Goal: Information Seeking & Learning: Learn about a topic

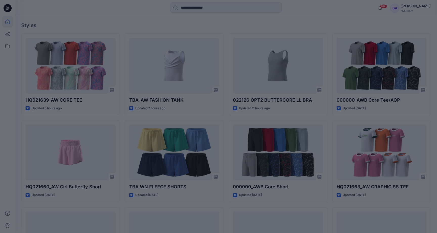
scroll to position [227, 0]
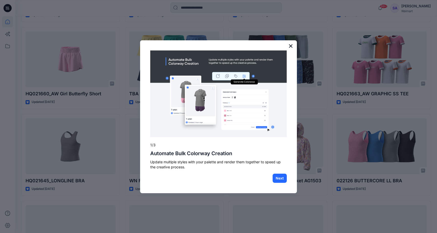
click at [291, 46] on button "×" at bounding box center [291, 46] width 5 height 8
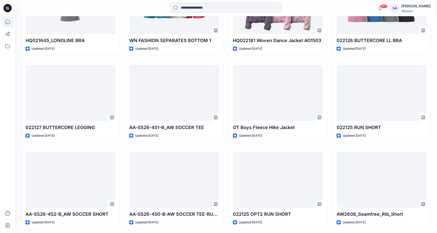
scroll to position [392, 0]
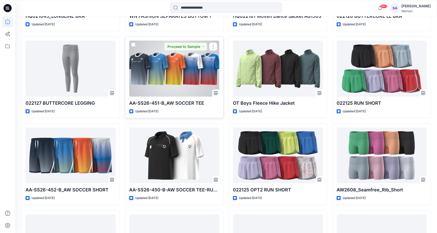
click at [186, 67] on div at bounding box center [174, 69] width 90 height 56
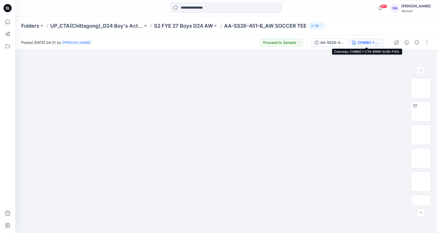
click at [375, 44] on div "COMBO 1-CTA-BWM-SU26-P100." at bounding box center [369, 43] width 23 height 6
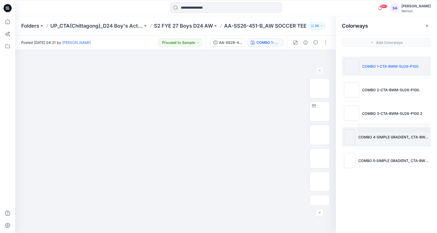
click at [370, 143] on li "COMBO 4-SIMPLE GRADIENT_ CTA-BWM-SU26-P100 1" at bounding box center [386, 136] width 89 height 19
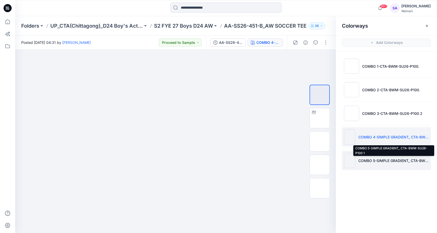
click at [370, 161] on p "COMBO 5-SIMPLE GRADIENT_ CTA-BWM-SU26-P100 1" at bounding box center [394, 160] width 71 height 5
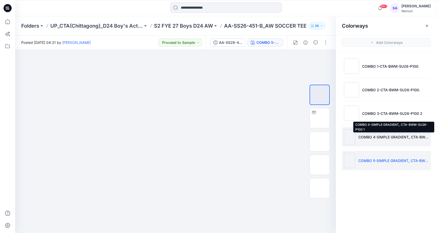
click at [377, 138] on p "COMBO 4-SIMPLE GRADIENT_ CTA-BWM-SU26-P100 1" at bounding box center [394, 136] width 71 height 5
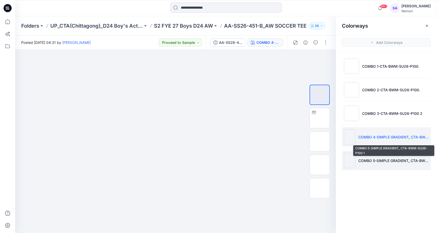
click at [374, 159] on p "COMBO 5-SIMPLE GRADIENT_ CTA-BWM-SU26-P100 1" at bounding box center [394, 160] width 71 height 5
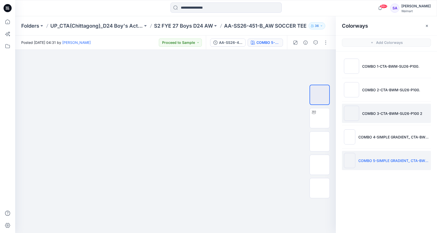
click at [387, 108] on li "COMBO 3-CTA-BWM-SU26-P100 2" at bounding box center [386, 113] width 89 height 19
click at [374, 164] on li "COMBO 5-SIMPLE GRADIENT_ CTA-BWM-SU26-P100 1" at bounding box center [386, 160] width 89 height 19
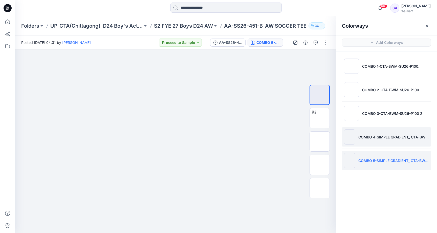
click at [366, 141] on li "COMBO 4-SIMPLE GRADIENT_ CTA-BWM-SU26-P100 1" at bounding box center [386, 136] width 89 height 19
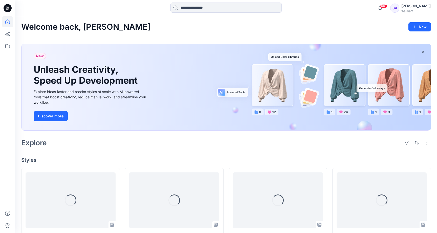
scroll to position [392, 0]
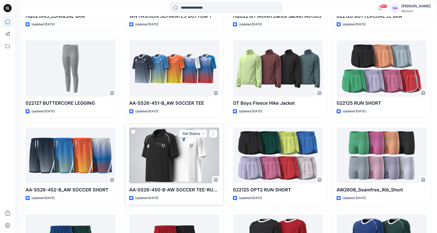
click at [177, 158] on div at bounding box center [174, 155] width 90 height 56
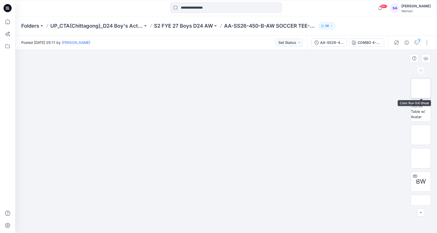
click at [421, 88] on img at bounding box center [421, 88] width 0 height 0
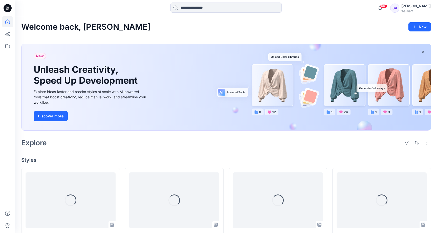
scroll to position [392, 0]
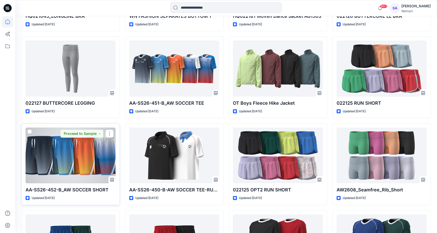
click at [68, 160] on div at bounding box center [71, 155] width 90 height 56
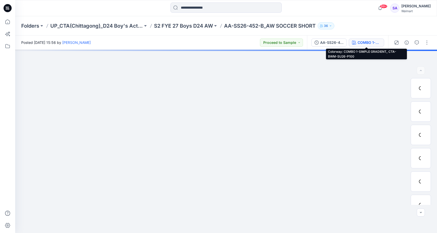
click at [372, 45] on div "COMBO 1-SIMPLE GRADIENT_ CTA-BWM-SU26-P100" at bounding box center [369, 43] width 23 height 6
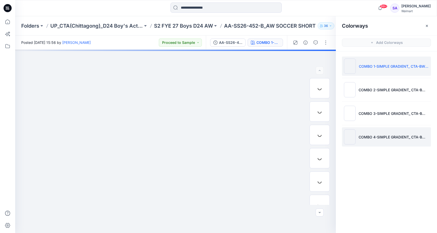
click at [371, 139] on p "COMBO 4-SIMPLE GRADIENT_ CTA-BWM-SU26-P100" at bounding box center [394, 136] width 70 height 5
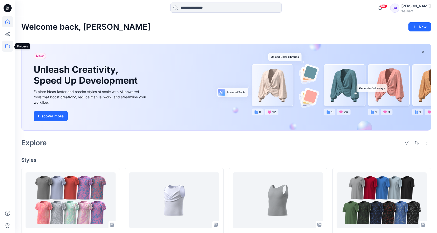
click at [10, 47] on icon at bounding box center [7, 46] width 11 height 11
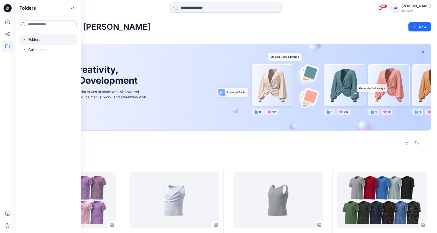
click at [36, 38] on div at bounding box center [48, 39] width 58 height 10
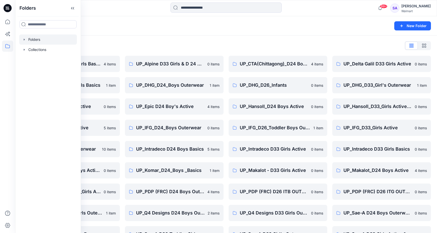
click at [191, 44] on div "Folders List" at bounding box center [226, 46] width 410 height 8
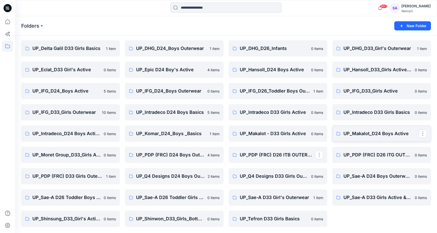
scroll to position [36, 0]
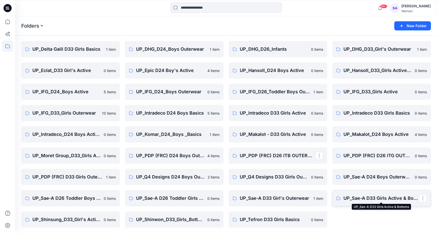
click at [372, 198] on p "UP_Sae-A D33 Girls Active & Bottoms" at bounding box center [381, 197] width 75 height 7
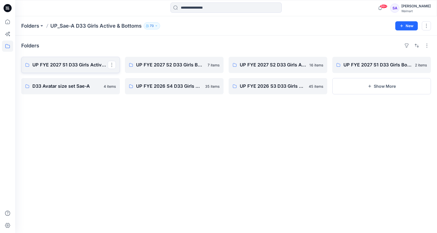
click at [78, 65] on p "UP FYE 2027 S1 D33 Girls Active Sae-A" at bounding box center [69, 64] width 75 height 7
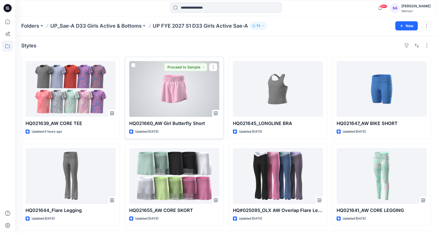
click at [189, 98] on div at bounding box center [174, 89] width 90 height 56
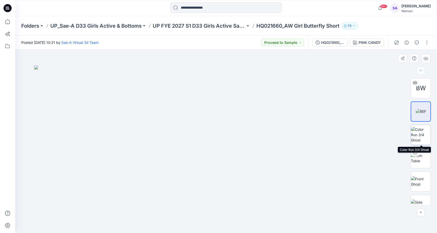
click at [426, 136] on img at bounding box center [421, 135] width 20 height 16
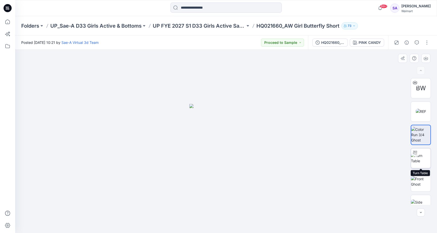
click at [421, 163] on img at bounding box center [421, 158] width 20 height 11
drag, startPoint x: 235, startPoint y: 222, endPoint x: 241, endPoint y: 219, distance: 6.6
click at [241, 219] on icon at bounding box center [226, 217] width 153 height 19
click at [427, 183] on img at bounding box center [421, 181] width 20 height 11
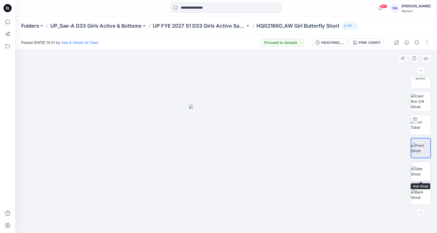
scroll to position [33, 0]
click at [419, 170] on img at bounding box center [421, 171] width 20 height 11
click at [428, 195] on img at bounding box center [421, 194] width 20 height 11
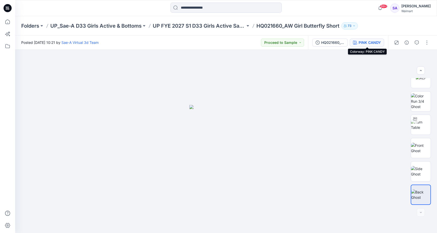
click at [364, 40] on div "PINK CANDY" at bounding box center [370, 43] width 22 height 6
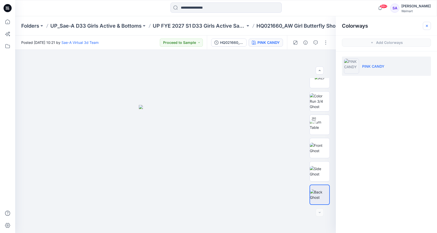
click at [425, 26] on button "button" at bounding box center [427, 26] width 8 height 8
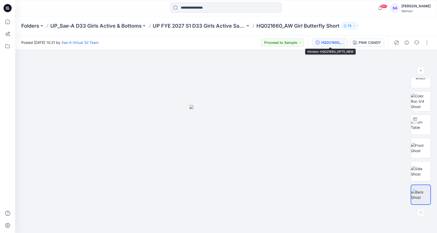
click at [331, 44] on div "HQ021660_OPT5_NEW" at bounding box center [333, 43] width 23 height 6
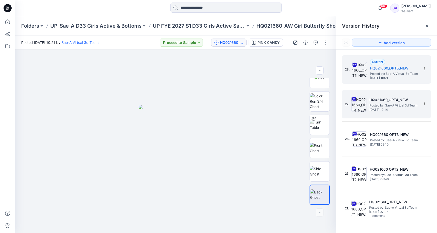
click at [380, 103] on span "Posted by: Sae-A Virtual 3d Team" at bounding box center [395, 105] width 51 height 5
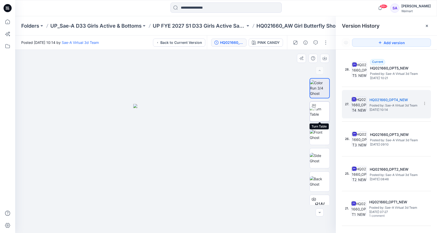
click at [318, 106] on img at bounding box center [320, 111] width 20 height 11
drag, startPoint x: 202, startPoint y: 223, endPoint x: 168, endPoint y: 224, distance: 33.4
click at [168, 224] on icon at bounding box center [176, 217] width 153 height 19
drag, startPoint x: 168, startPoint y: 224, endPoint x: 211, endPoint y: 217, distance: 43.1
click at [211, 217] on icon at bounding box center [176, 217] width 153 height 19
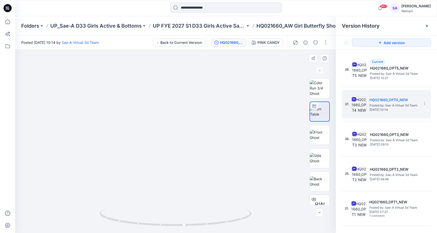
drag, startPoint x: 178, startPoint y: 170, endPoint x: 173, endPoint y: 62, distance: 108.2
click at [168, 226] on icon at bounding box center [176, 217] width 153 height 19
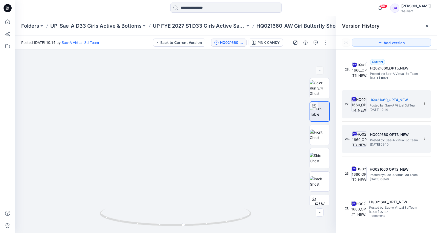
click at [377, 146] on div "26. HQ021660_OPT3_NEW Posted by: Sae-A Virtual 3d Team [DATE] 09:10" at bounding box center [383, 139] width 76 height 24
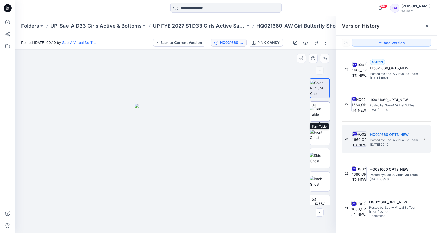
click at [325, 114] on img at bounding box center [320, 111] width 20 height 11
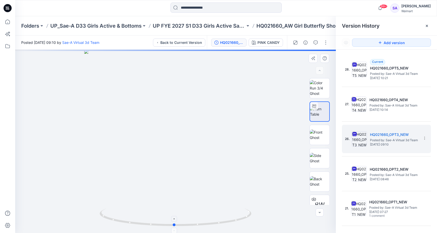
drag, startPoint x: 188, startPoint y: 226, endPoint x: 187, endPoint y: 224, distance: 2.7
click at [187, 224] on icon at bounding box center [176, 217] width 153 height 19
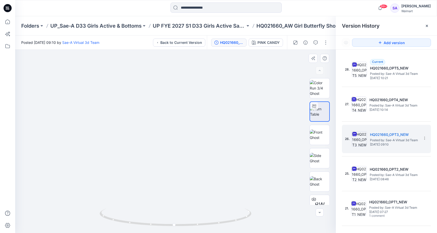
drag, startPoint x: 182, startPoint y: 168, endPoint x: 182, endPoint y: 85, distance: 83.0
drag, startPoint x: 174, startPoint y: 142, endPoint x: 174, endPoint y: 112, distance: 29.1
drag, startPoint x: 162, startPoint y: 226, endPoint x: 175, endPoint y: 215, distance: 16.7
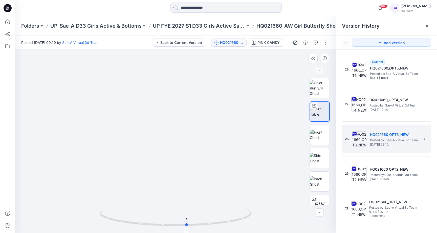
click at [175, 215] on icon at bounding box center [176, 217] width 153 height 19
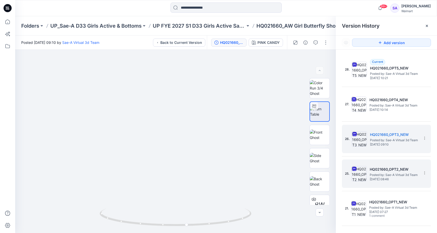
click at [377, 181] on div "25. HQ021660_OPT2_NEW Posted by: Sae-A Virtual 3d Team [DATE] 08:46" at bounding box center [383, 173] width 76 height 24
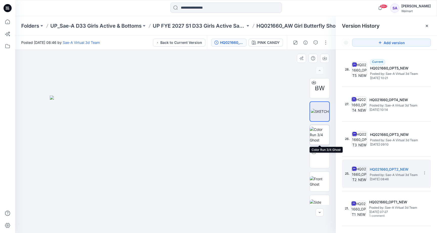
click at [321, 135] on img at bounding box center [320, 135] width 20 height 16
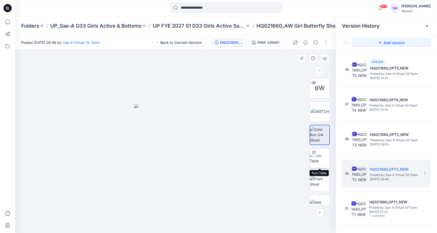
click at [324, 162] on img at bounding box center [320, 158] width 20 height 11
drag, startPoint x: 183, startPoint y: 221, endPoint x: 192, endPoint y: 227, distance: 10.9
click at [192, 227] on icon at bounding box center [176, 217] width 153 height 19
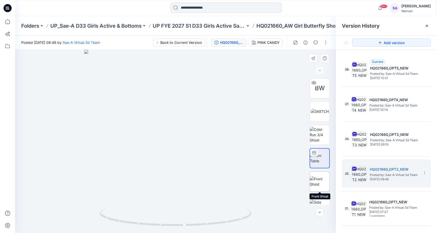
click at [323, 179] on img at bounding box center [320, 181] width 20 height 11
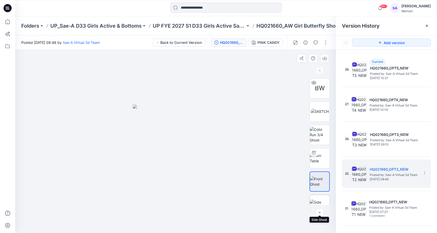
click at [319, 202] on img at bounding box center [320, 204] width 20 height 11
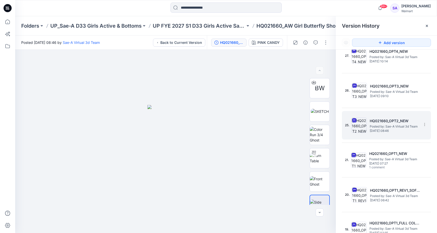
scroll to position [61, 0]
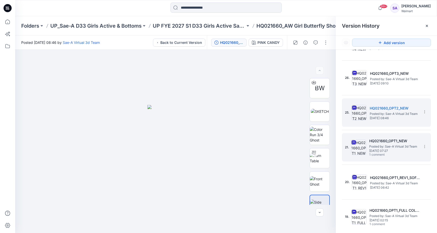
click at [396, 152] on span "[DATE] 07:27" at bounding box center [395, 151] width 51 height 4
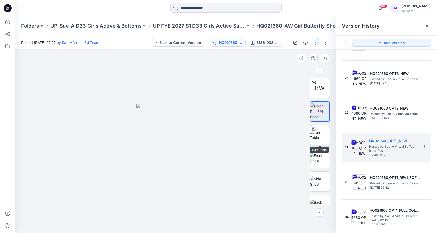
click at [324, 140] on img at bounding box center [320, 134] width 20 height 11
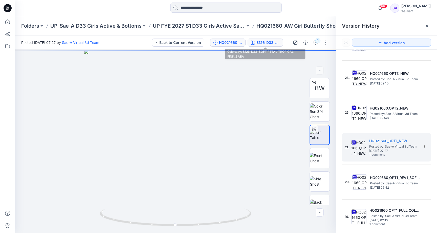
click at [262, 43] on div "S126_D33_SOFT PETAL_TROPICAL PINK_SAEA" at bounding box center [268, 43] width 23 height 6
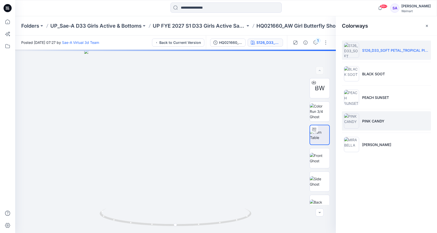
click at [374, 124] on li "PINK CANDY" at bounding box center [386, 120] width 89 height 19
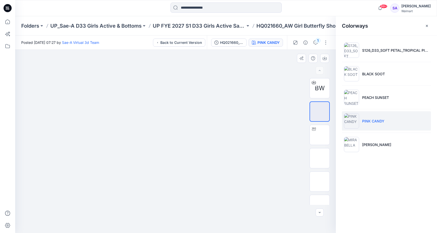
click at [197, 164] on img at bounding box center [175, 168] width 78 height 128
click at [320, 134] on img at bounding box center [320, 134] width 20 height 11
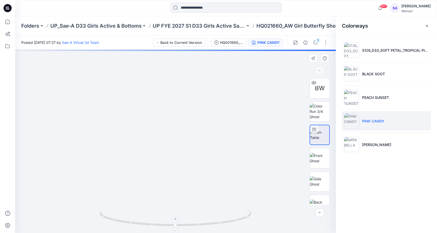
drag, startPoint x: 177, startPoint y: 222, endPoint x: 136, endPoint y: 221, distance: 41.5
click at [133, 221] on icon at bounding box center [176, 217] width 153 height 19
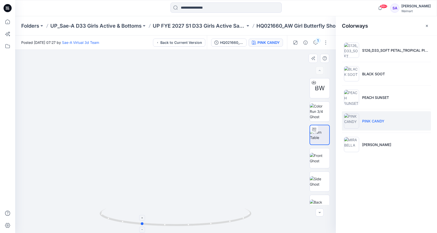
drag, startPoint x: 170, startPoint y: 222, endPoint x: 136, endPoint y: 218, distance: 34.4
click at [136, 218] on icon at bounding box center [176, 217] width 153 height 19
click at [232, 42] on div "HQ021660_OPT1_NEW" at bounding box center [231, 43] width 23 height 6
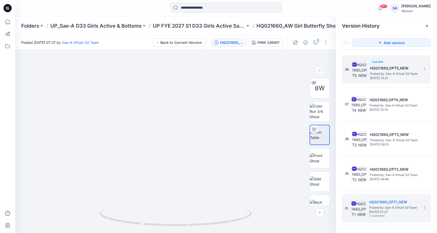
click at [381, 79] on span "[DATE] 10:21" at bounding box center [395, 78] width 51 height 4
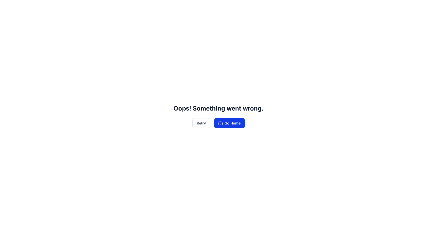
click at [228, 125] on button "Go Home" at bounding box center [229, 123] width 31 height 10
click at [227, 127] on button "Go Home" at bounding box center [229, 123] width 31 height 10
click at [230, 122] on button "Go Home" at bounding box center [229, 123] width 31 height 10
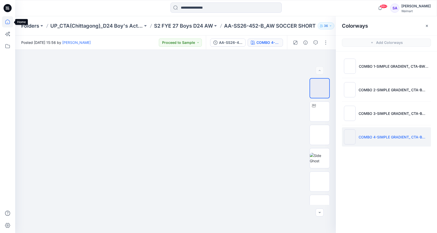
click at [11, 21] on icon at bounding box center [7, 21] width 11 height 11
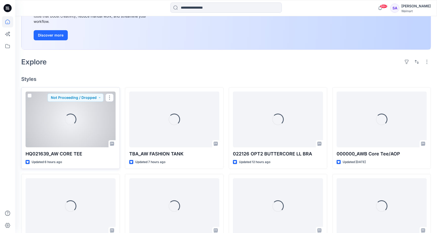
scroll to position [81, 0]
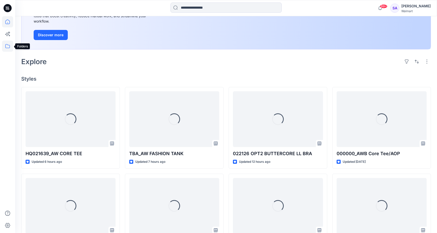
click at [10, 44] on icon at bounding box center [7, 46] width 11 height 11
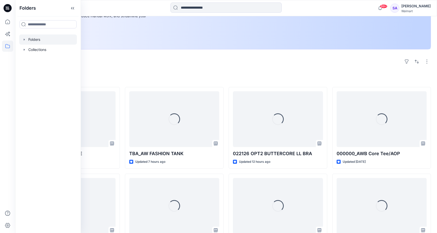
click at [31, 37] on div at bounding box center [48, 39] width 58 height 10
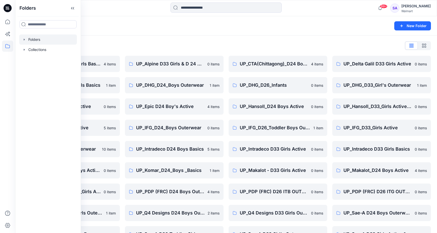
click at [375, 48] on div "Folders List" at bounding box center [226, 46] width 410 height 8
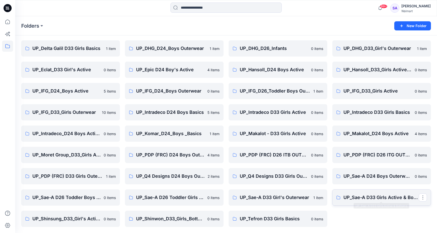
scroll to position [37, 0]
click at [360, 198] on p "UP_Sae-A D33 Girls Active & Bottoms" at bounding box center [381, 197] width 75 height 7
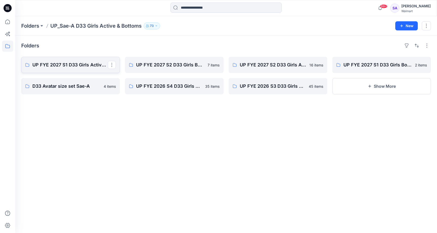
click at [90, 67] on p "UP FYE 2027 S1 D33 Girls Active Sae-A" at bounding box center [69, 64] width 75 height 7
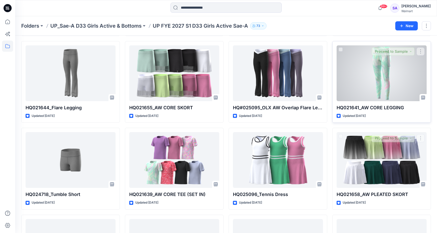
scroll to position [102, 0]
click at [388, 79] on div at bounding box center [382, 74] width 90 height 56
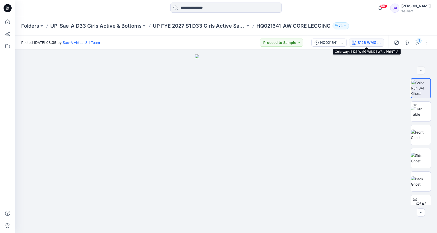
click at [365, 44] on div "S126 WMG WINDSWRIL PRINT_A" at bounding box center [369, 43] width 23 height 6
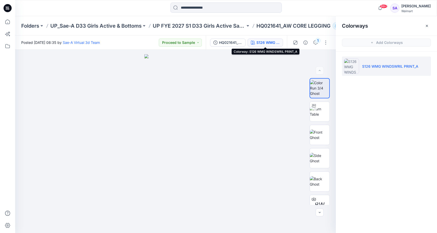
click at [247, 39] on div "HQ021641_SIZE SET_FULL COLORWAYS S126 WMG WINDSWRIL PRINT_A" at bounding box center [246, 42] width 81 height 14
click at [222, 47] on div "HQ021641_SIZE SET_FULL COLORWAYS S126 WMG WINDSWRIL PRINT_A" at bounding box center [246, 42] width 81 height 14
click at [222, 43] on div "HQ021641_SIZE SET_FULL COLORWAYS" at bounding box center [230, 43] width 23 height 6
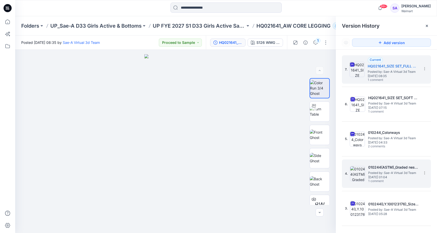
scroll to position [20, 0]
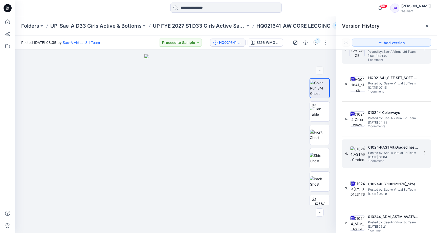
click at [389, 151] on span "Posted by: Sae-A Virtual 3d Team" at bounding box center [394, 152] width 51 height 5
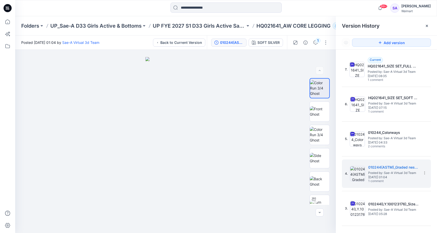
scroll to position [0, 0]
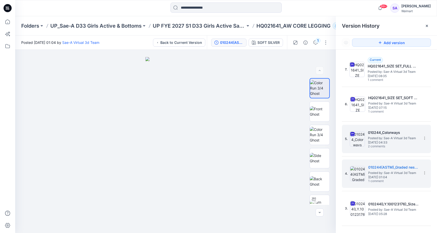
click at [383, 133] on h5 "010244_Colorways" at bounding box center [393, 132] width 51 height 6
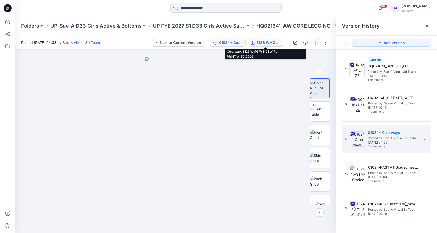
click at [267, 44] on div "S126 WMG WINDSWIRL PRINT_A_50(0206)" at bounding box center [268, 43] width 23 height 6
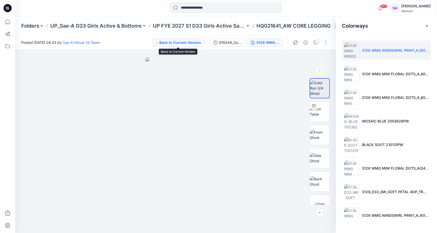
click at [157, 42] on icon "button" at bounding box center [156, 43] width 3 height 4
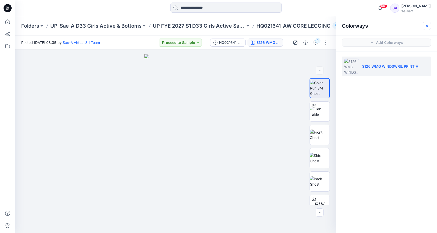
click at [428, 24] on icon "button" at bounding box center [427, 26] width 4 height 4
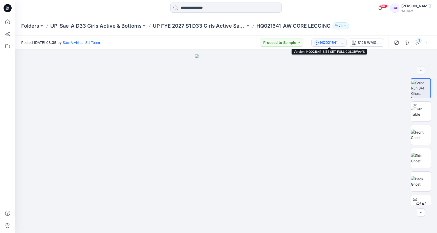
click at [321, 39] on button "HQ021641_SIZE SET_FULL COLORWAYS" at bounding box center [329, 42] width 35 height 8
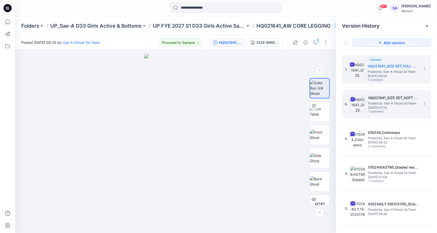
click at [379, 105] on span "Posted by: Sae-A Virtual 3d Team" at bounding box center [394, 103] width 51 height 5
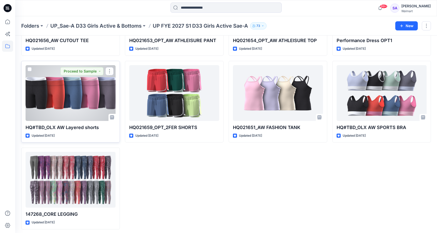
scroll to position [516, 0]
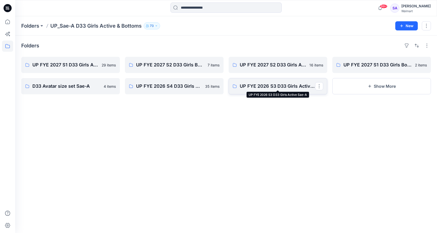
click at [270, 84] on p "UP FYE 2026 S3 D33 Girls Active Sae-A" at bounding box center [277, 86] width 75 height 7
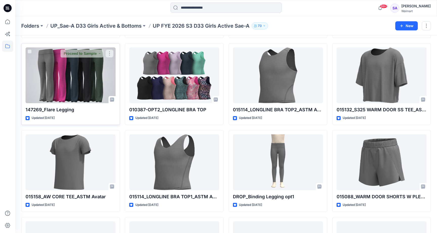
scroll to position [620, 0]
click at [58, 76] on div at bounding box center [71, 76] width 90 height 56
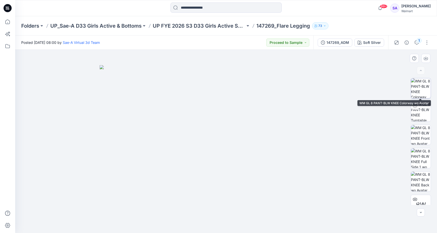
click at [417, 87] on img at bounding box center [421, 88] width 20 height 20
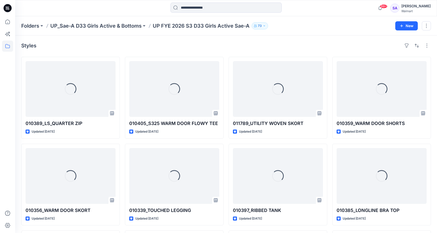
scroll to position [620, 0]
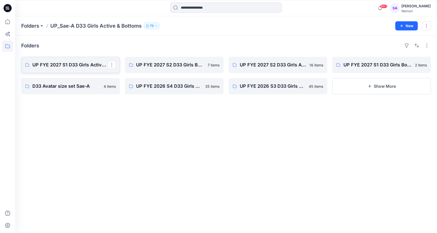
click at [51, 64] on p "UP FYE 2027 S1 D33 Girls Active Sae-A" at bounding box center [69, 64] width 75 height 7
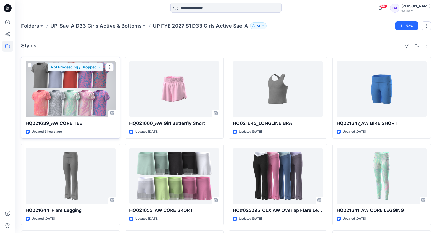
click at [87, 92] on div at bounding box center [71, 89] width 90 height 56
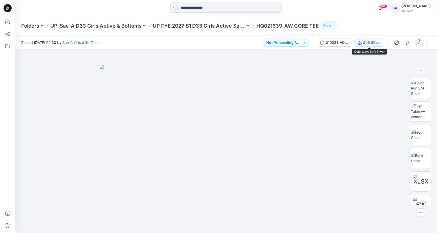
click at [368, 43] on div "Soft Silver" at bounding box center [373, 43] width 18 height 6
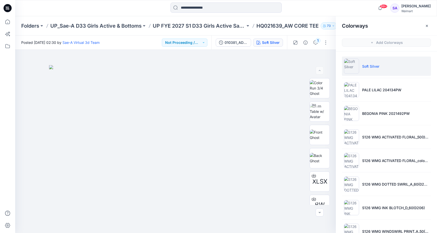
click at [381, 75] on li "Soft Silver" at bounding box center [386, 65] width 89 height 19
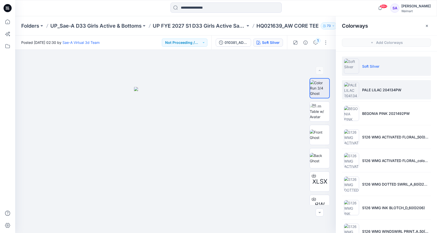
click at [373, 88] on p "PALE LILAC 204134PW" at bounding box center [382, 89] width 39 height 5
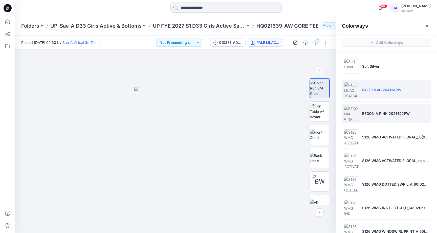
click at [368, 111] on p "BEGONIA PINK 2021492PW" at bounding box center [387, 113] width 48 height 5
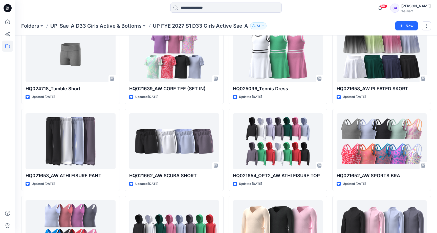
scroll to position [155, 0]
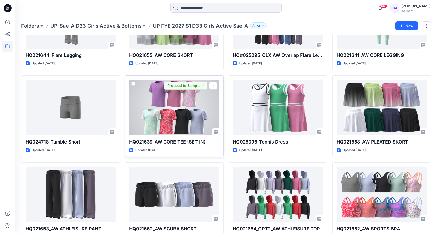
click at [168, 94] on div at bounding box center [174, 107] width 90 height 56
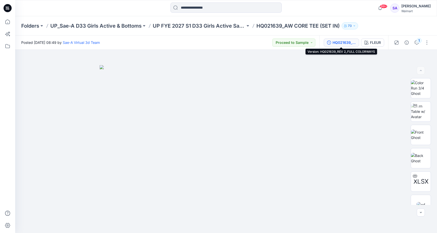
click at [342, 44] on div "HQ021639_REV 2_FULL COLORWAYS" at bounding box center [344, 43] width 23 height 6
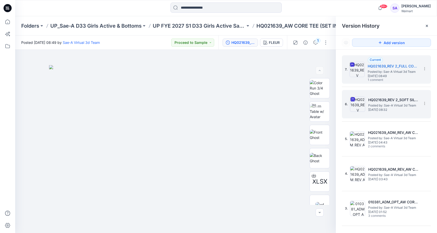
click at [373, 103] on h5 "HQ021639_REV 2_SOFT SILVER" at bounding box center [394, 100] width 51 height 6
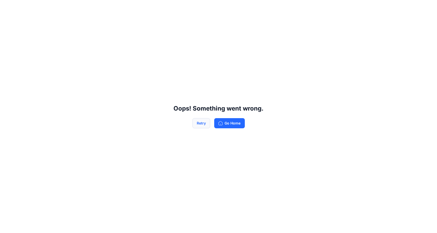
click at [198, 124] on button "Retry" at bounding box center [202, 123] width 18 height 10
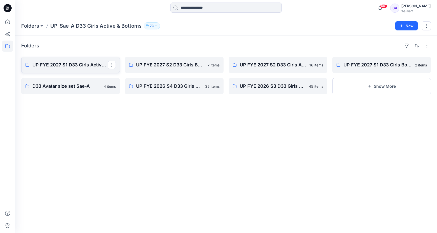
click at [67, 65] on p "UP FYE 2027 S1 D33 Girls Active Sae-A" at bounding box center [69, 64] width 75 height 7
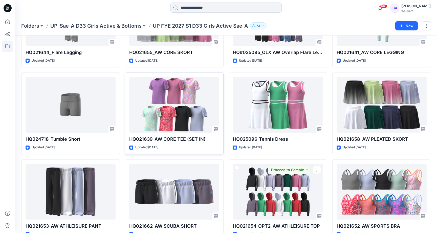
scroll to position [149, 0]
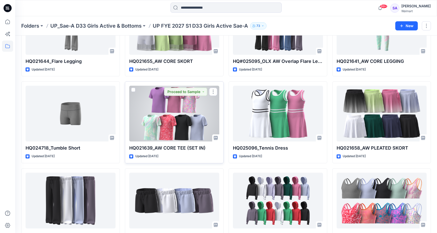
click at [172, 120] on div at bounding box center [174, 114] width 90 height 56
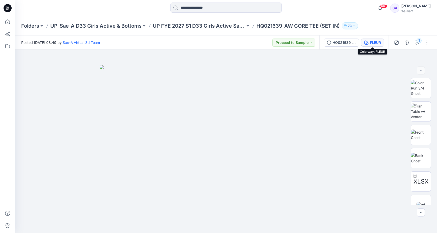
click at [378, 41] on div "FLEUR" at bounding box center [375, 43] width 11 height 6
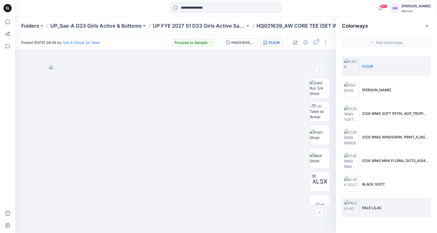
click at [366, 208] on p "PALE LILAC" at bounding box center [372, 207] width 19 height 5
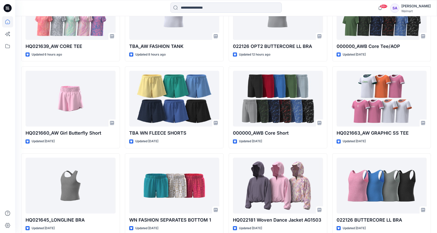
scroll to position [172, 0]
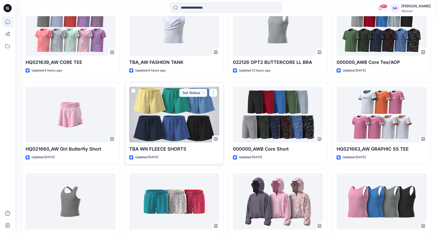
click at [177, 136] on div at bounding box center [174, 115] width 90 height 56
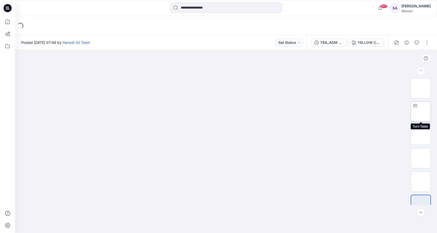
click at [421, 111] on img at bounding box center [421, 111] width 0 height 0
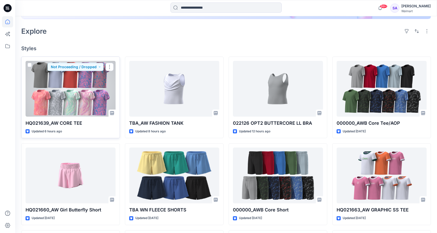
scroll to position [109, 0]
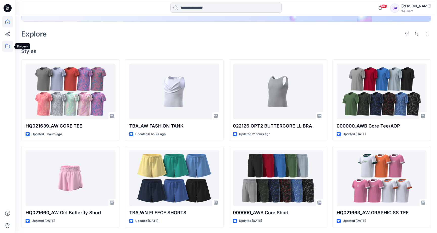
click at [8, 44] on icon at bounding box center [7, 46] width 11 height 11
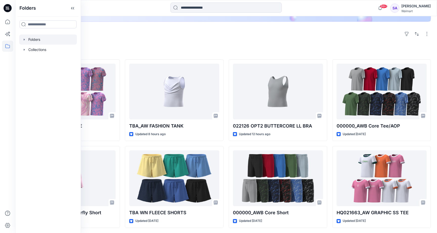
click at [45, 35] on div at bounding box center [48, 39] width 58 height 10
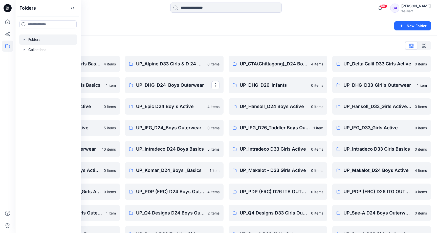
click at [232, 42] on div "Folders List" at bounding box center [226, 46] width 410 height 8
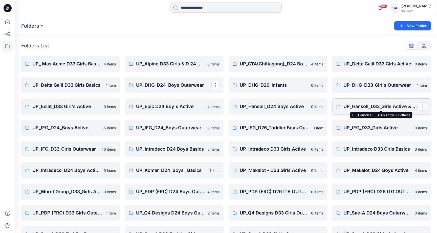
click at [366, 109] on p "UP_Hansoll_D33_Girls Active & Bottoms" at bounding box center [381, 106] width 75 height 7
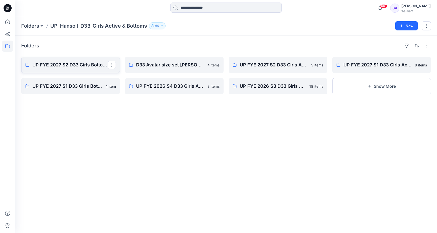
click at [64, 64] on p "UP FYE 2027 S2 D33 Girls Bottoms Hansoll" at bounding box center [69, 64] width 75 height 7
click at [262, 66] on p "UP FYE 2027 S2 D33 Girls Active Hansoll" at bounding box center [277, 64] width 75 height 7
click at [369, 65] on p "UP FYE 2027 S1 D33 Girls Active Hansoll" at bounding box center [381, 64] width 75 height 7
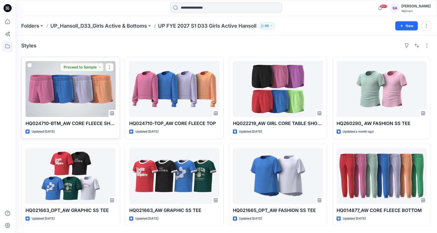
click at [80, 98] on div at bounding box center [71, 89] width 90 height 56
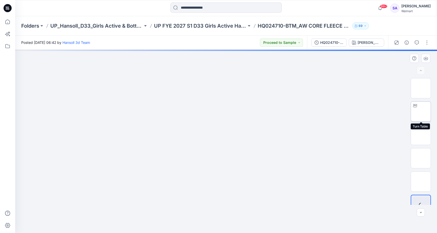
click at [421, 111] on img at bounding box center [421, 111] width 0 height 0
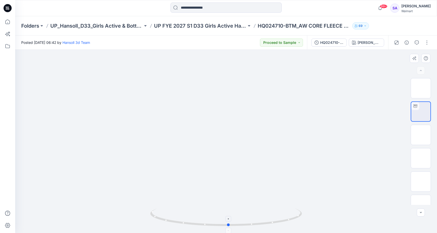
drag, startPoint x: 224, startPoint y: 223, endPoint x: 229, endPoint y: 221, distance: 4.9
click at [229, 221] on icon at bounding box center [226, 217] width 153 height 19
